Goal: Find specific page/section: Find specific page/section

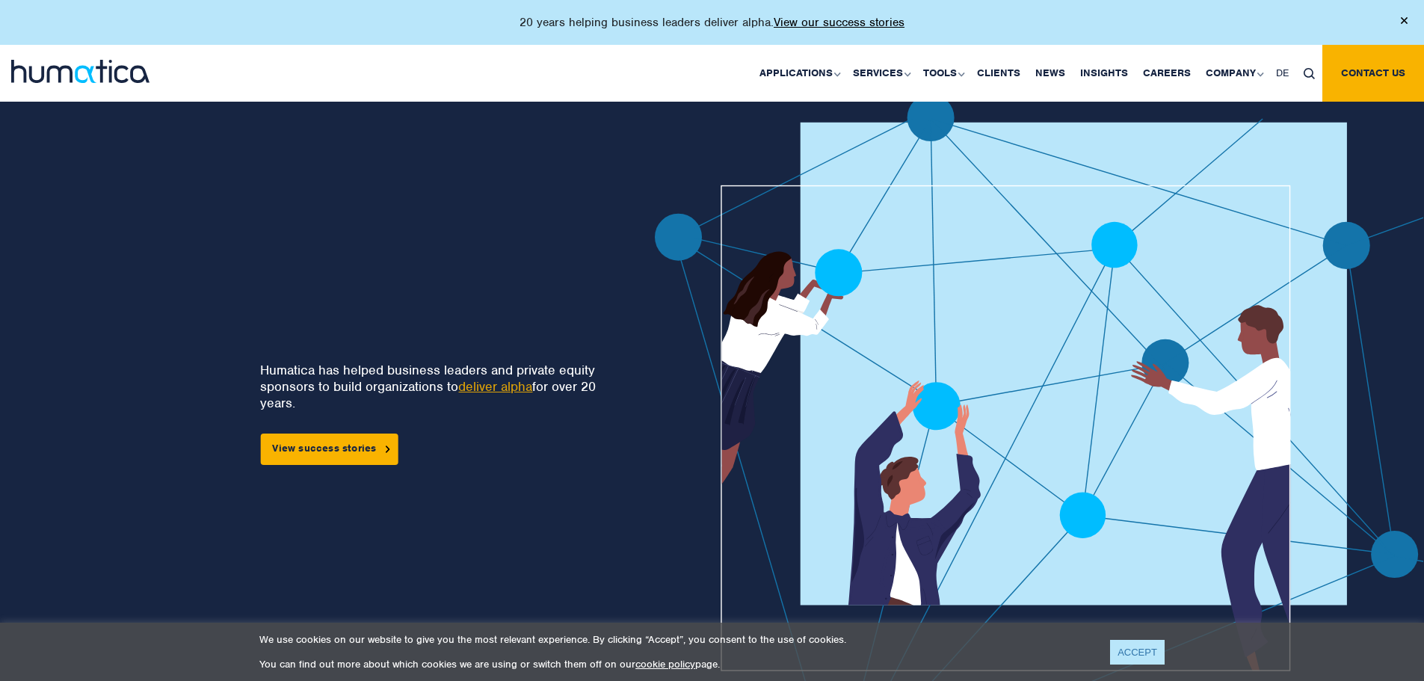
click at [1120, 647] on link "ACCEPT" at bounding box center [1137, 652] width 55 height 25
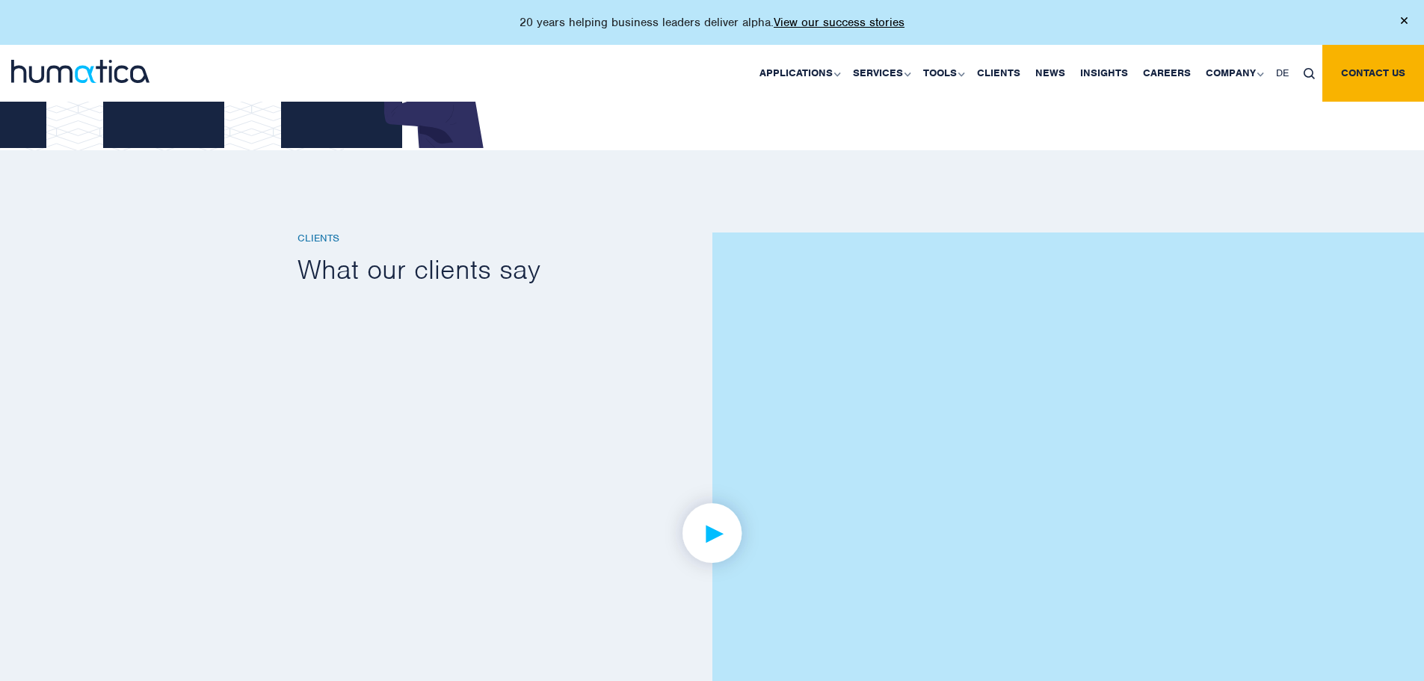
scroll to position [2542, 0]
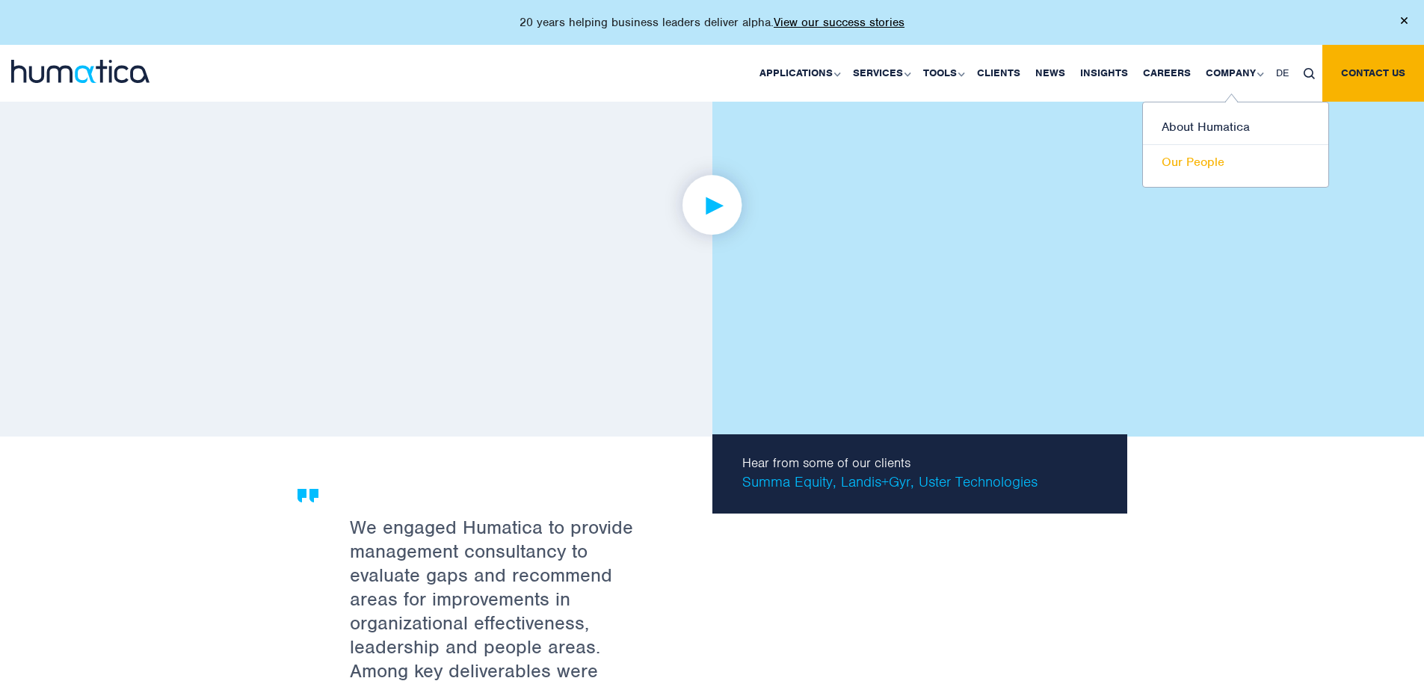
click at [1193, 157] on link "Our People" at bounding box center [1235, 162] width 185 height 34
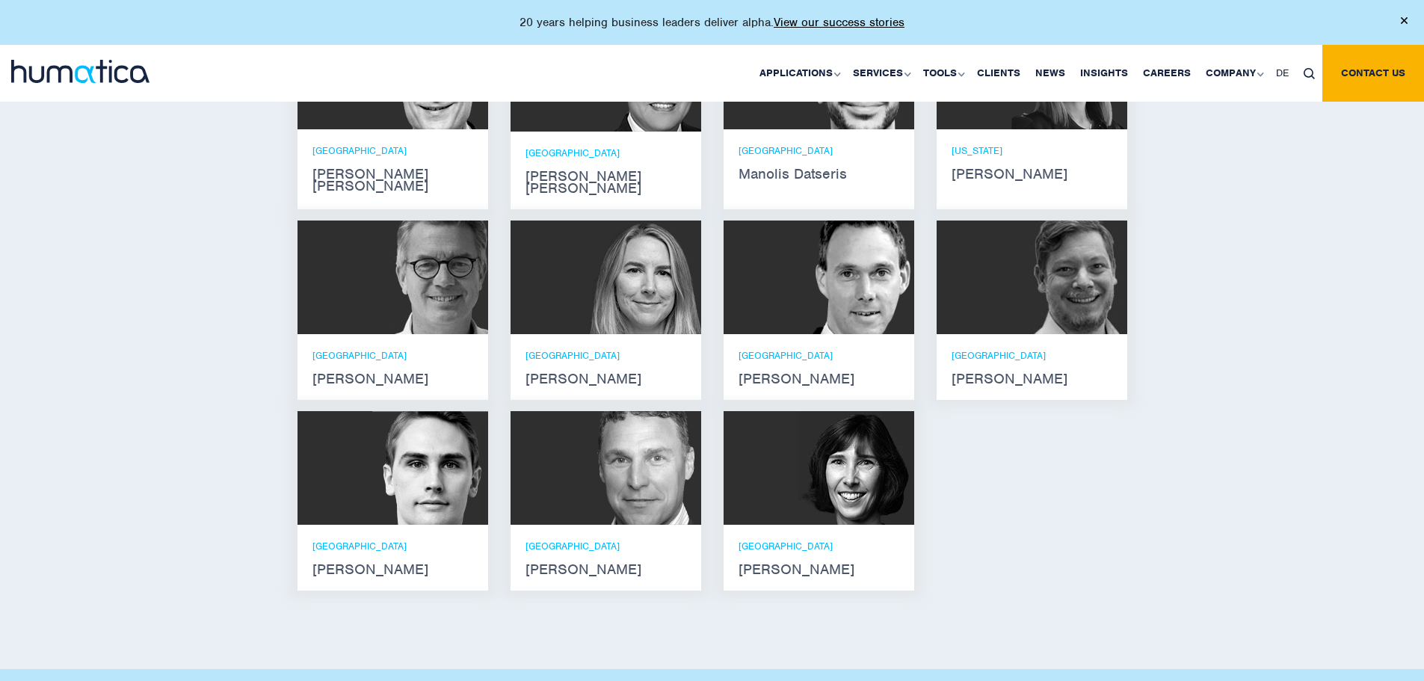
scroll to position [1047, 0]
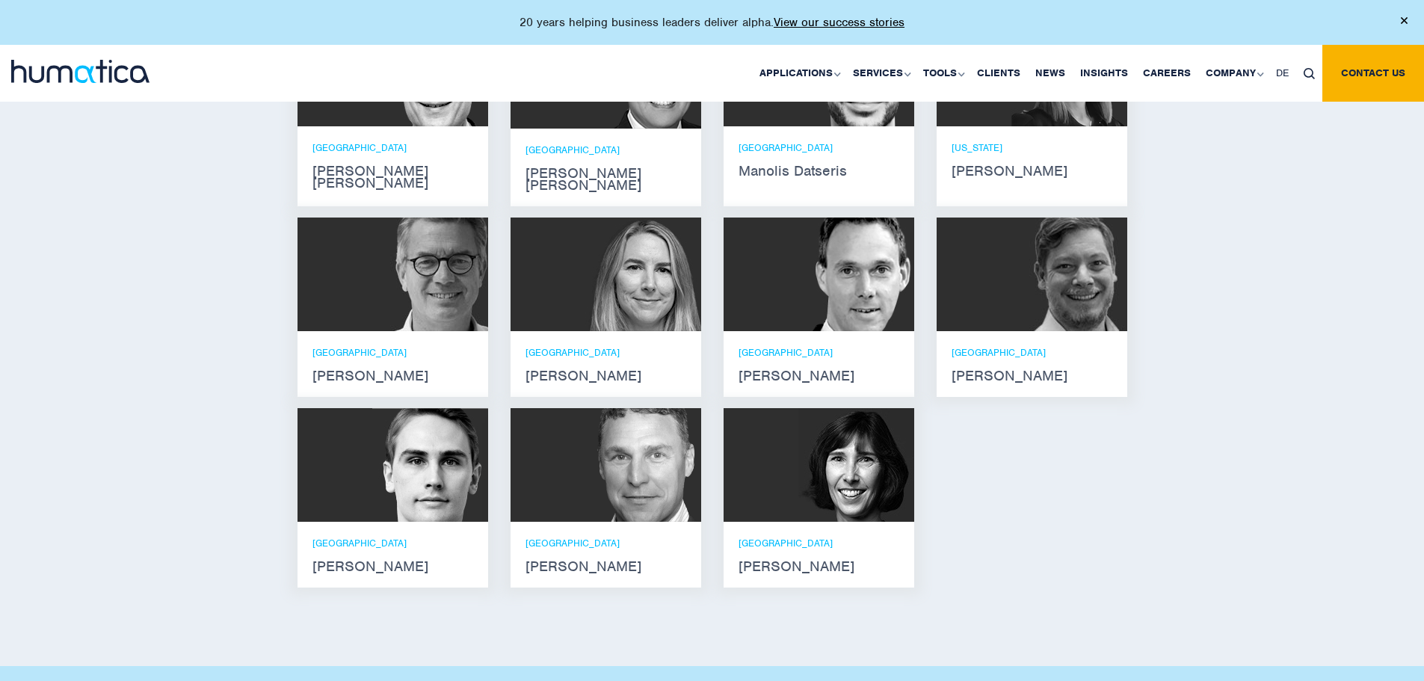
click at [970, 559] on div "[PERSON_NAME] [PERSON_NAME] He holds degrees in Electrical and Mechanical Engin…" at bounding box center [712, 306] width 852 height 586
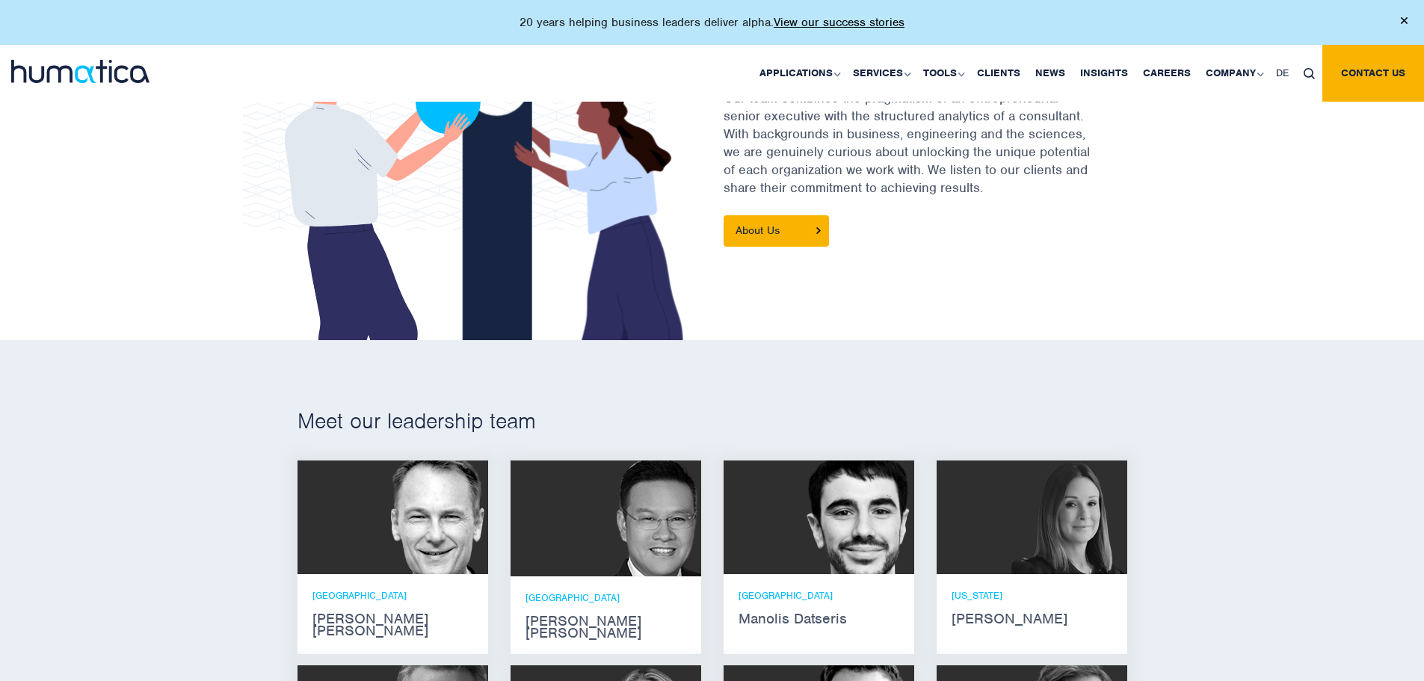
scroll to position [598, 0]
